Goal: Task Accomplishment & Management: Use online tool/utility

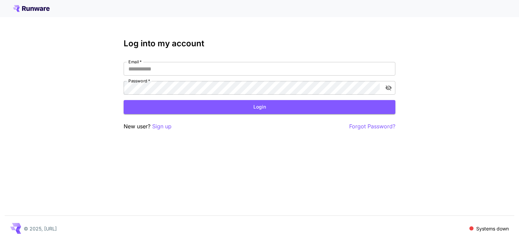
type input "**********"
click at [228, 167] on div "**********" at bounding box center [259, 120] width 519 height 241
click at [245, 110] on button "Login" at bounding box center [260, 107] width 272 height 14
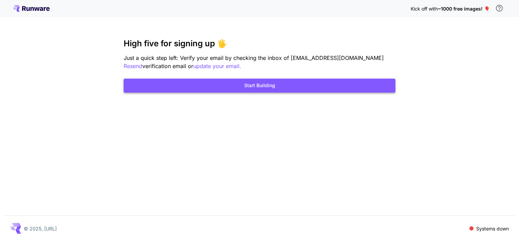
click at [249, 91] on button "Start Building" at bounding box center [260, 86] width 272 height 14
